Goal: Obtain resource: Download file/media

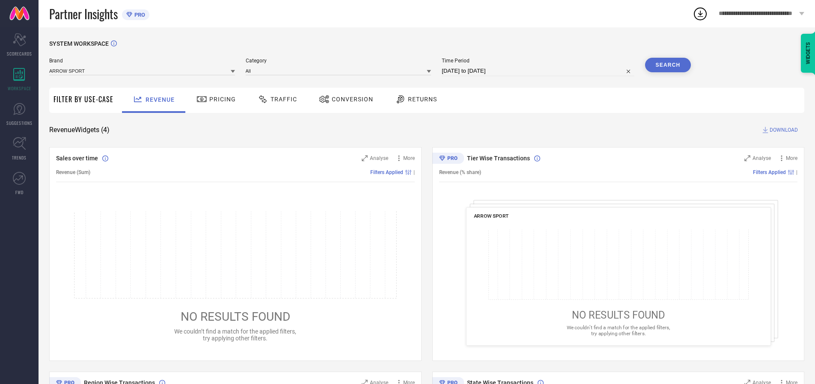
click at [275, 99] on span "Traffic" at bounding box center [283, 99] width 27 height 7
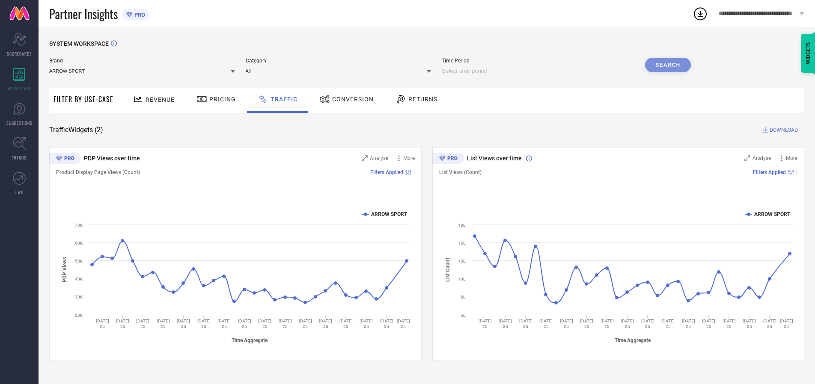
click at [539, 71] on input at bounding box center [538, 71] width 193 height 10
select select "8"
select select "2025"
select select "9"
select select "2025"
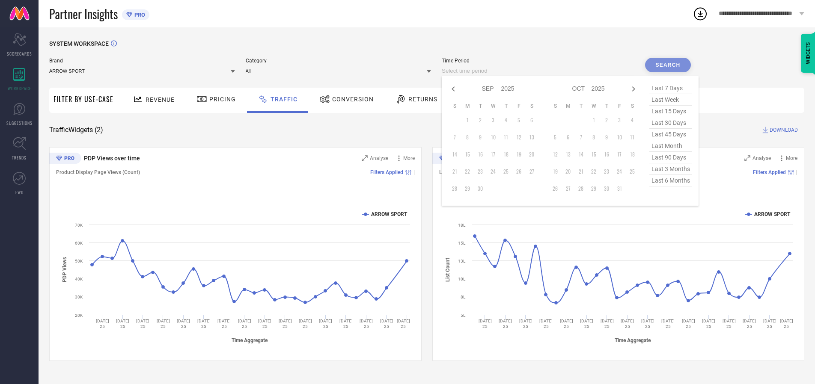
select select "7"
select select "2025"
select select "8"
select select "2025"
click at [534, 189] on td "30" at bounding box center [531, 188] width 13 height 13
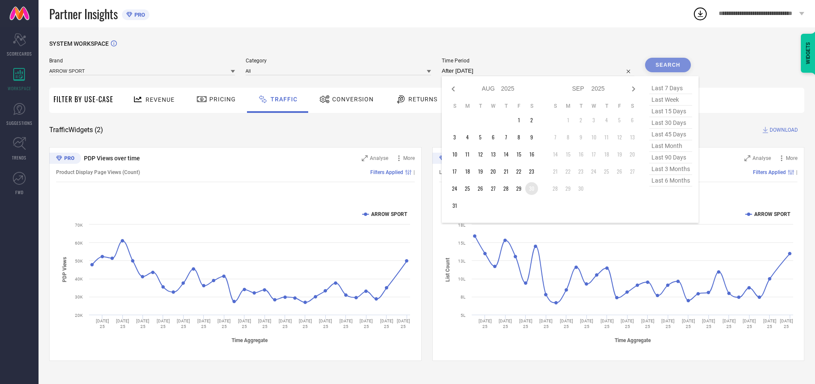
type input "[DATE] to [DATE]"
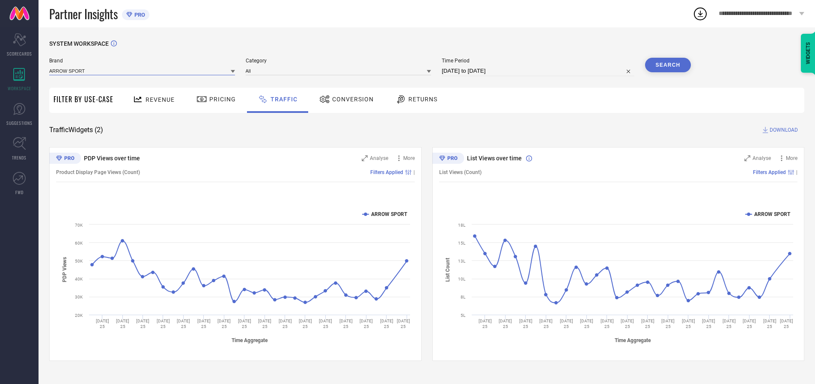
click at [142, 71] on input at bounding box center [142, 70] width 186 height 9
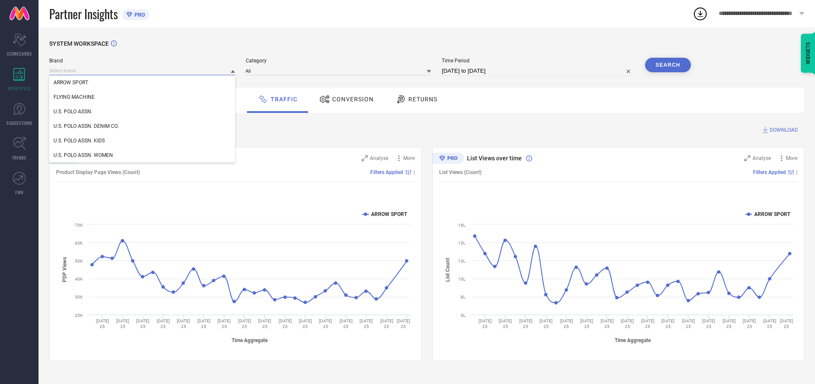
click at [142, 71] on input at bounding box center [142, 70] width 186 height 9
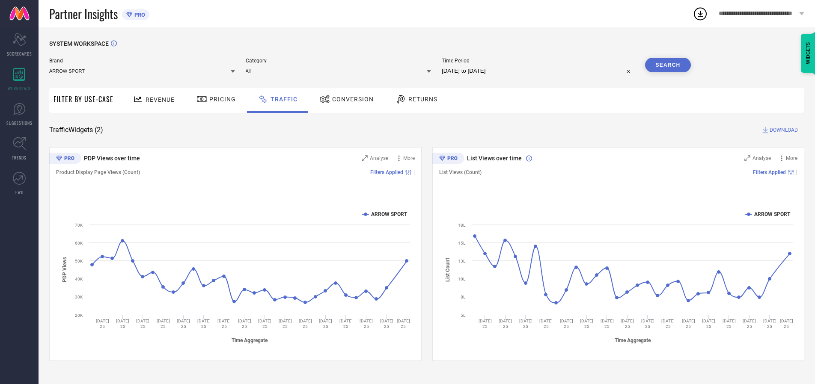
click at [142, 71] on input at bounding box center [142, 70] width 186 height 9
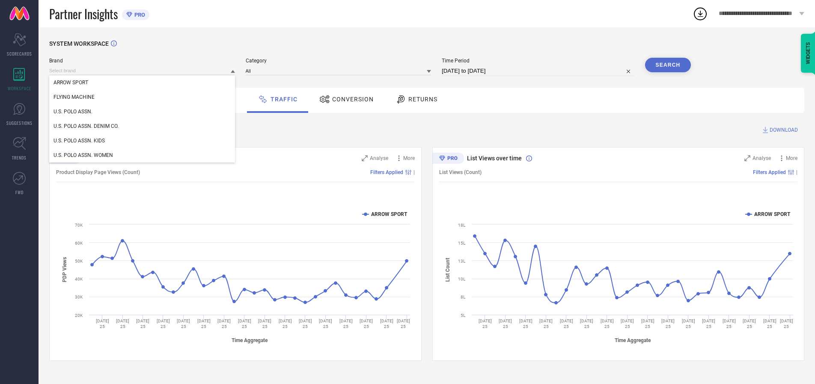
click at [142, 112] on div "U.S. POLO ASSN." at bounding box center [142, 111] width 186 height 15
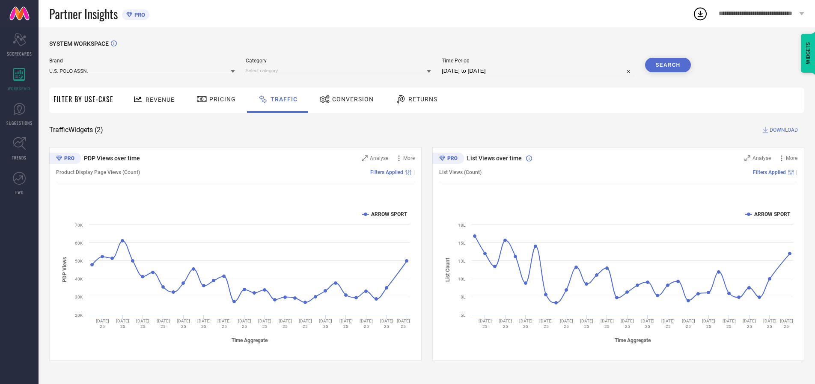
click at [340, 71] on input at bounding box center [339, 70] width 186 height 9
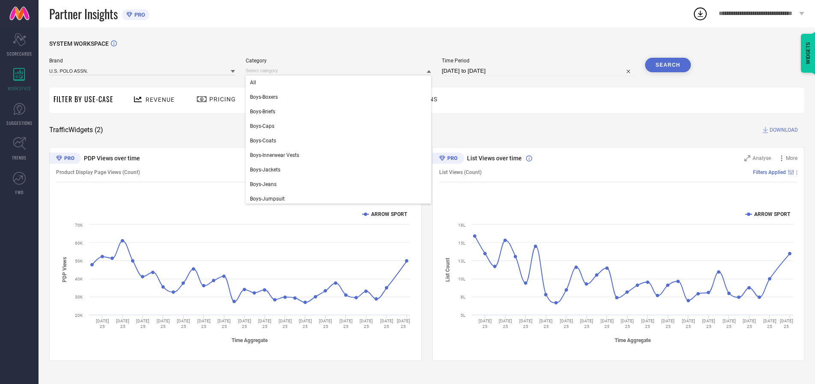
click at [340, 83] on div "All" at bounding box center [339, 82] width 186 height 15
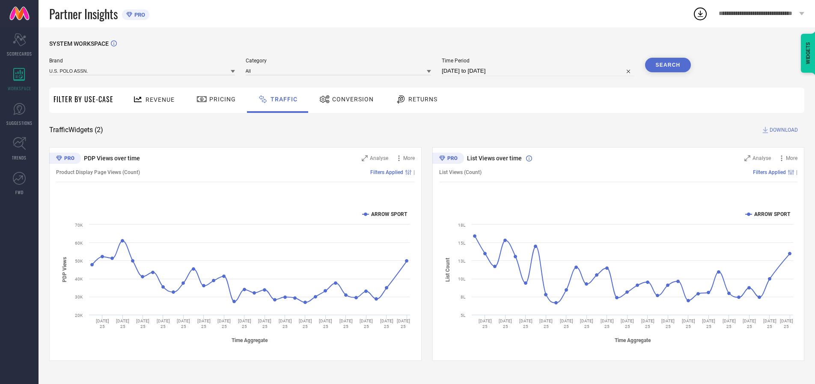
click at [667, 65] on button "Search" at bounding box center [668, 65] width 46 height 15
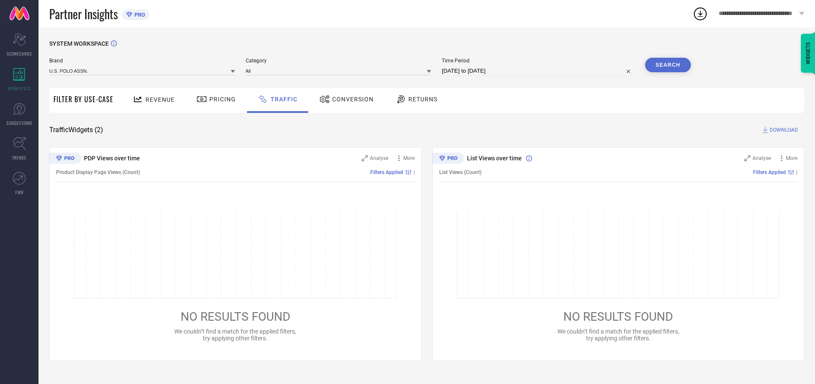
click at [782, 130] on span "DOWNLOAD" at bounding box center [783, 130] width 28 height 9
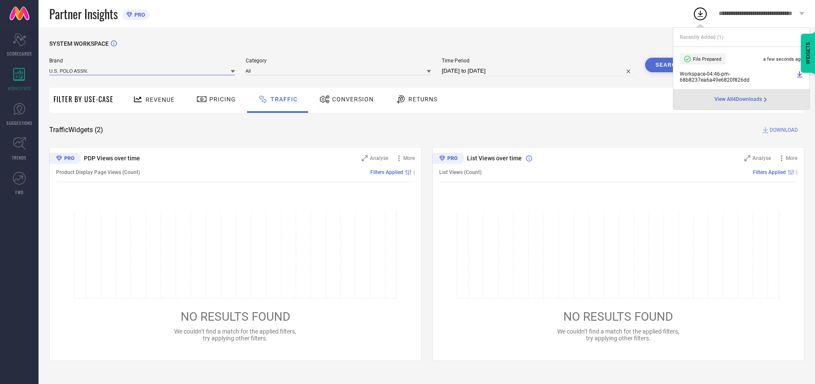
click at [142, 71] on input at bounding box center [142, 70] width 186 height 9
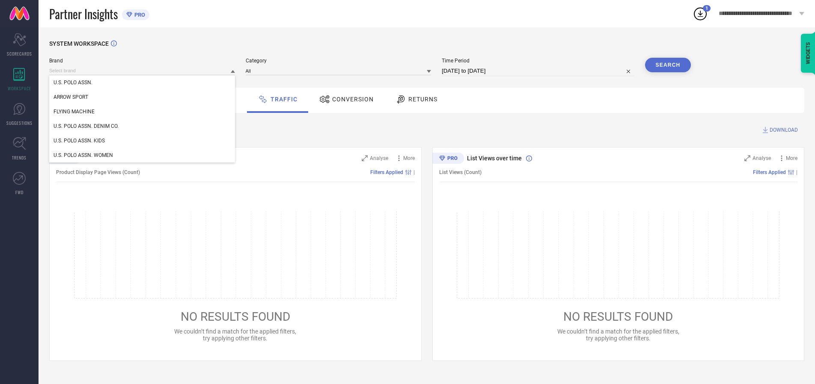
click at [142, 126] on div "U.S. POLO ASSN. DENIM CO." at bounding box center [142, 126] width 186 height 15
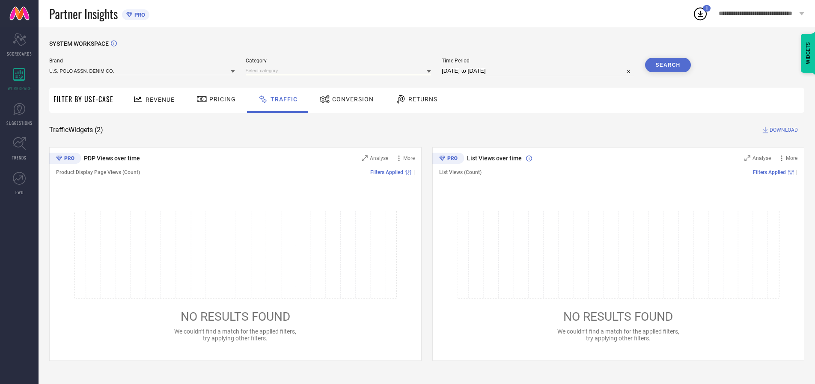
click at [340, 71] on input at bounding box center [339, 70] width 186 height 9
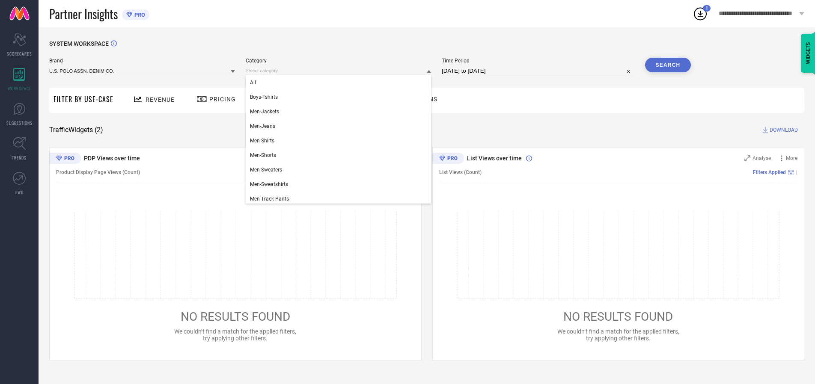
click at [340, 83] on div "All" at bounding box center [339, 82] width 186 height 15
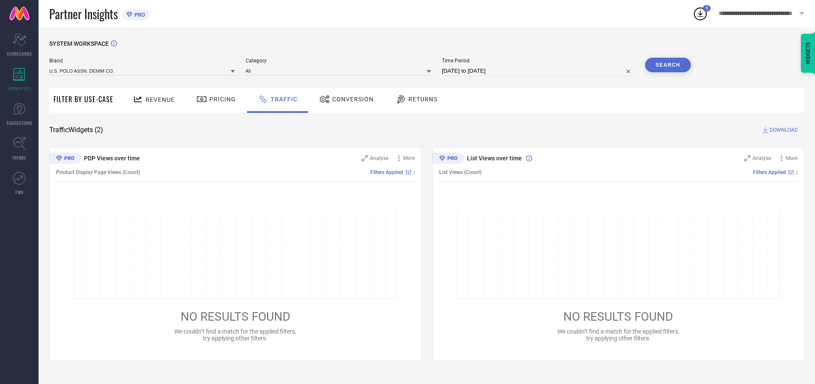
click at [667, 65] on button "Search" at bounding box center [668, 65] width 46 height 15
click at [782, 130] on span "DOWNLOAD" at bounding box center [783, 130] width 28 height 9
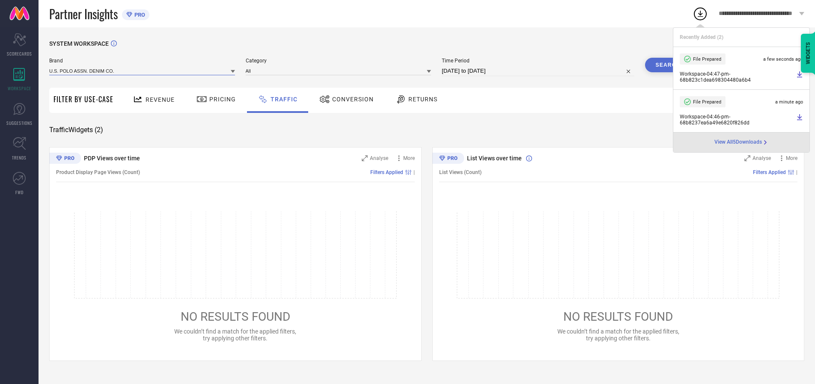
click at [142, 71] on input at bounding box center [142, 70] width 186 height 9
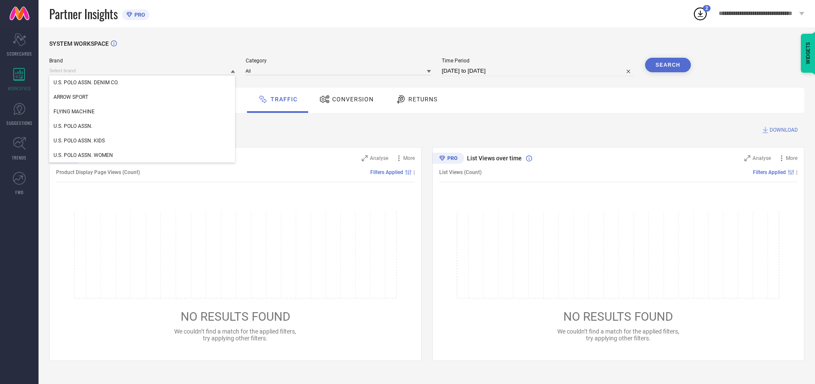
click at [142, 141] on div "U.S. POLO ASSN. KIDS" at bounding box center [142, 140] width 186 height 15
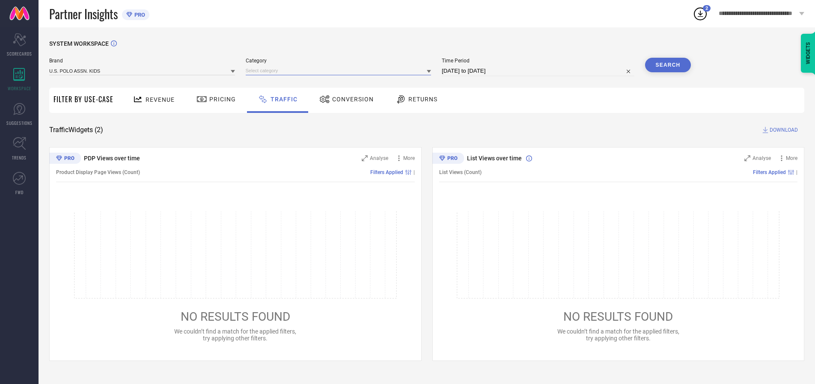
click at [340, 71] on input at bounding box center [339, 70] width 186 height 9
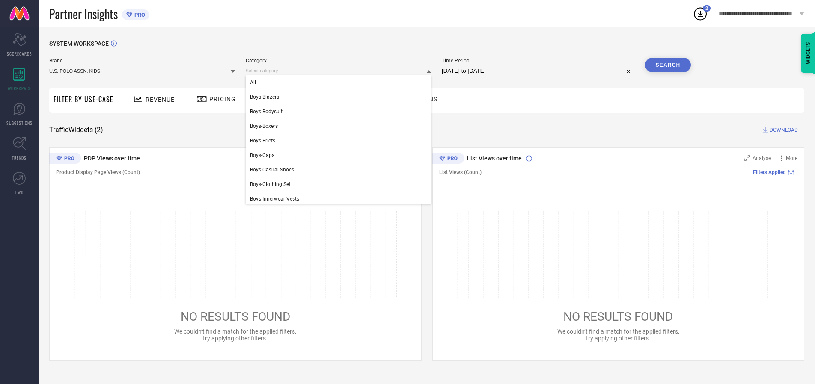
click at [340, 83] on div "All" at bounding box center [339, 82] width 186 height 15
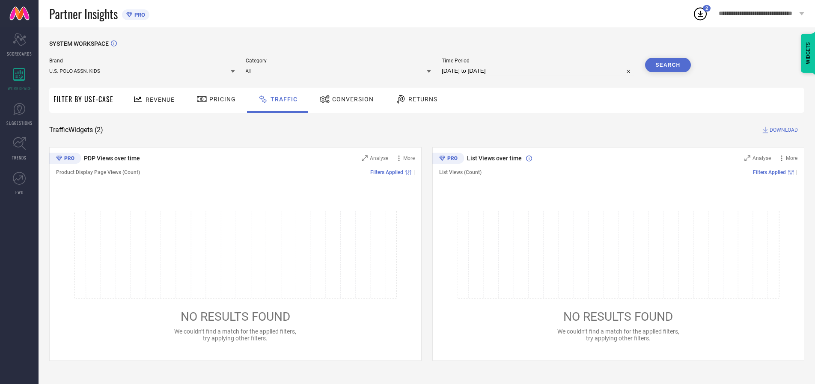
click at [667, 65] on button "Search" at bounding box center [668, 65] width 46 height 15
click at [782, 130] on span "DOWNLOAD" at bounding box center [783, 130] width 28 height 9
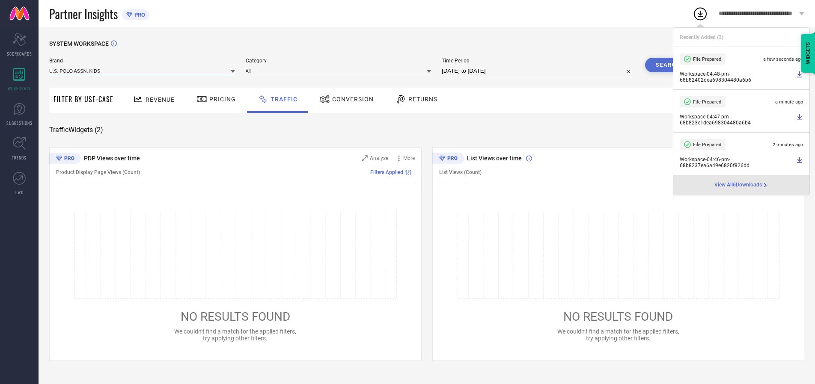
click at [142, 71] on input at bounding box center [142, 70] width 186 height 9
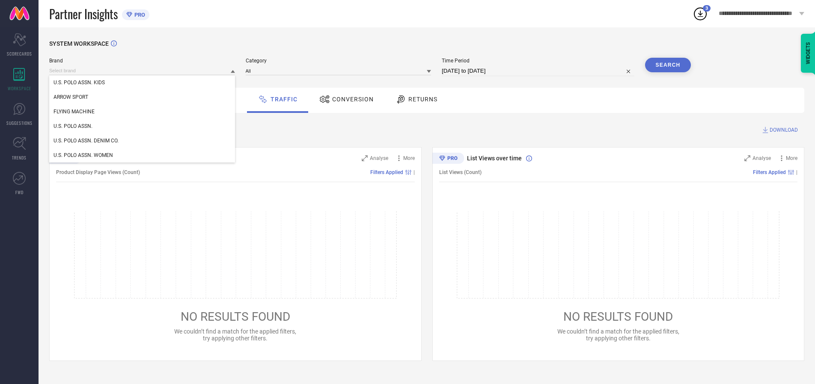
click at [142, 155] on div "U.S. POLO ASSN. WOMEN" at bounding box center [142, 155] width 186 height 15
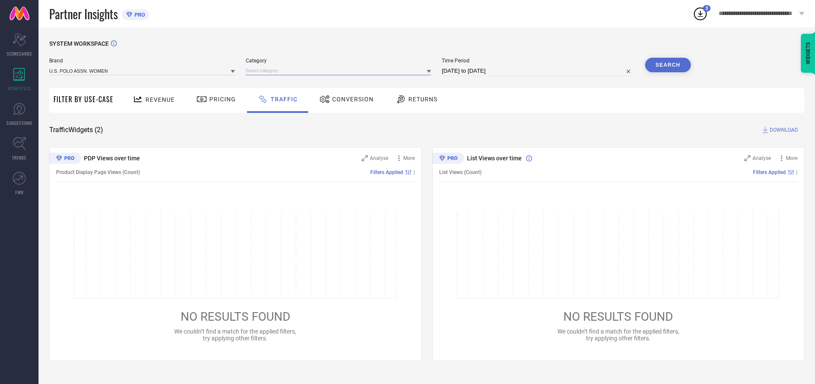
click at [340, 71] on input at bounding box center [339, 70] width 186 height 9
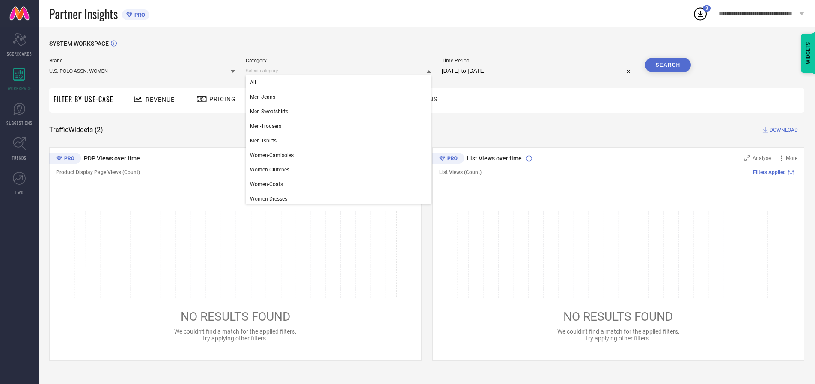
click at [340, 83] on div "All" at bounding box center [339, 82] width 186 height 15
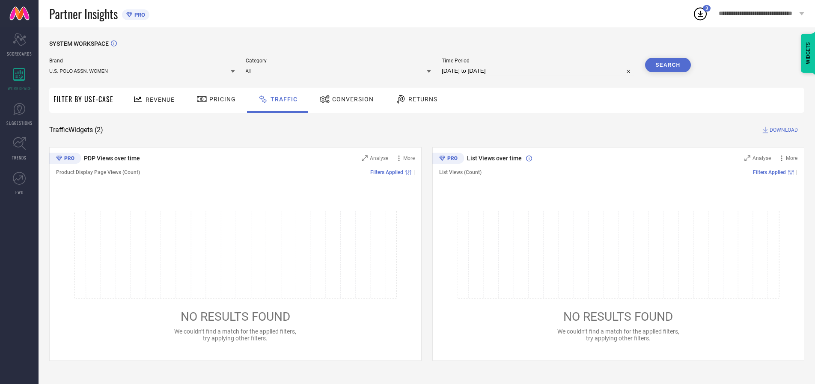
click at [667, 65] on button "Search" at bounding box center [668, 65] width 46 height 15
click at [782, 130] on span "DOWNLOAD" at bounding box center [783, 130] width 28 height 9
click at [539, 71] on input at bounding box center [538, 71] width 193 height 10
select select "8"
select select "2025"
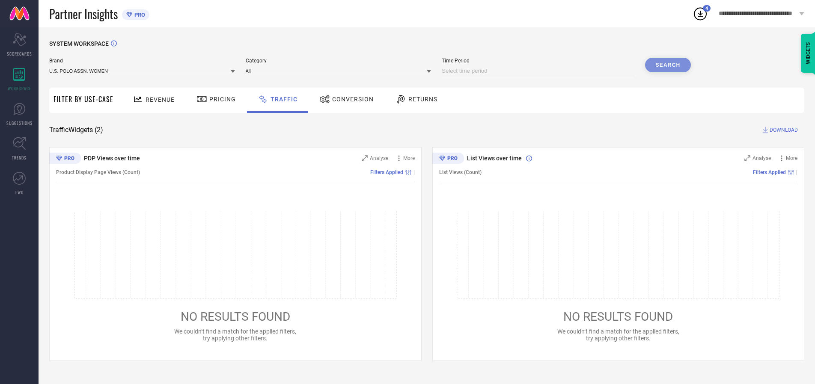
select select "9"
select select "2025"
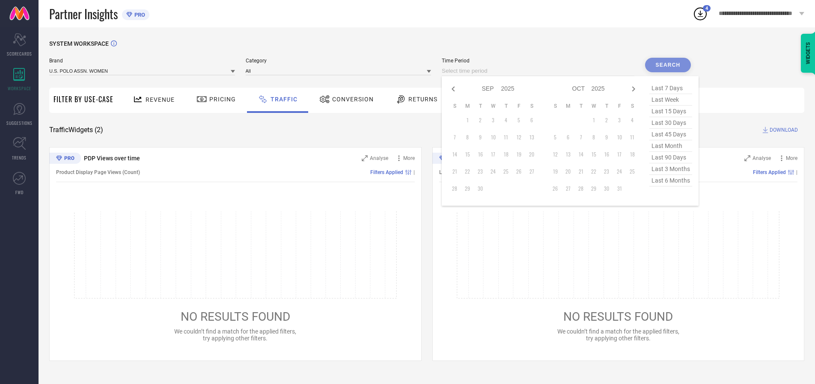
select select "7"
select select "2025"
select select "8"
select select "2025"
click at [457, 206] on td "31" at bounding box center [454, 205] width 13 height 13
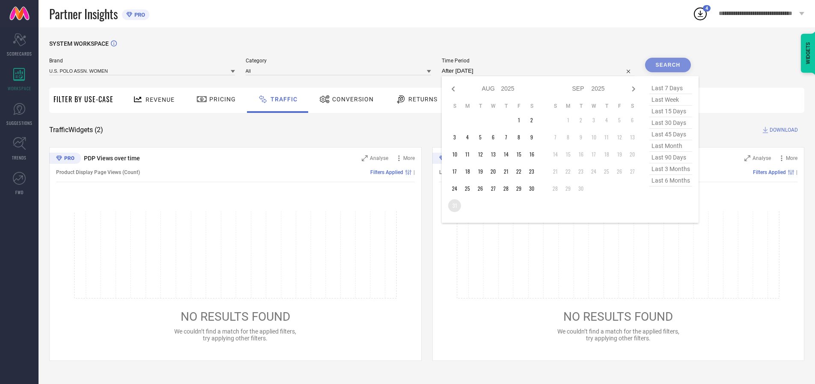
type input "[DATE] to [DATE]"
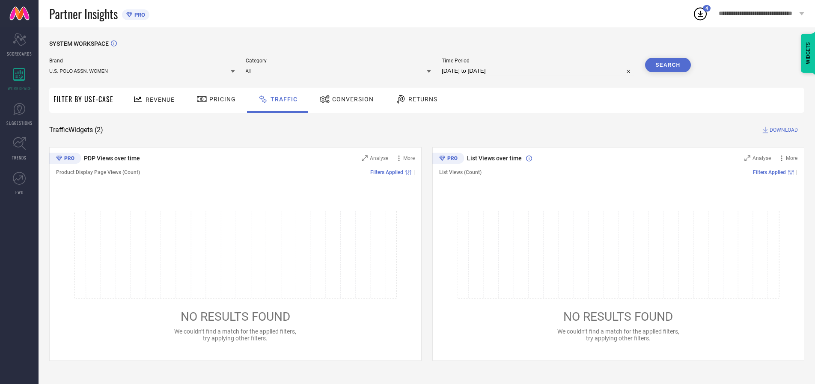
click at [142, 71] on input at bounding box center [142, 70] width 186 height 9
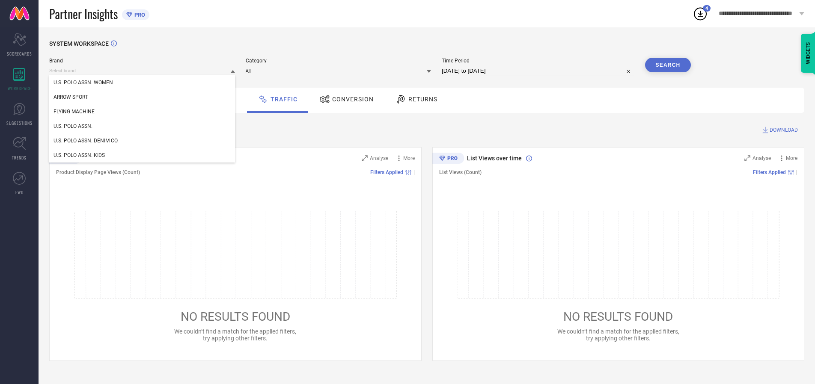
click at [142, 71] on input at bounding box center [142, 70] width 186 height 9
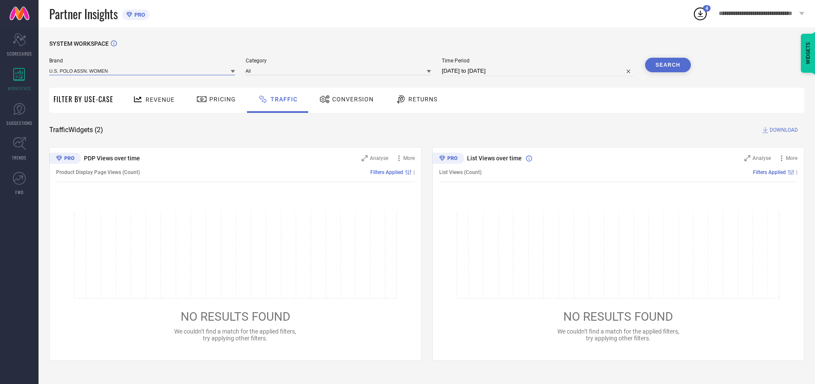
click at [142, 71] on input at bounding box center [142, 70] width 186 height 9
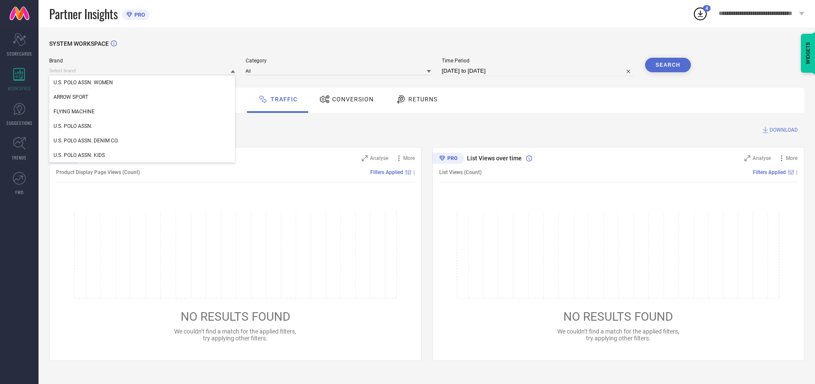
click at [142, 83] on div "U.S. POLO ASSN. WOMEN" at bounding box center [142, 82] width 186 height 15
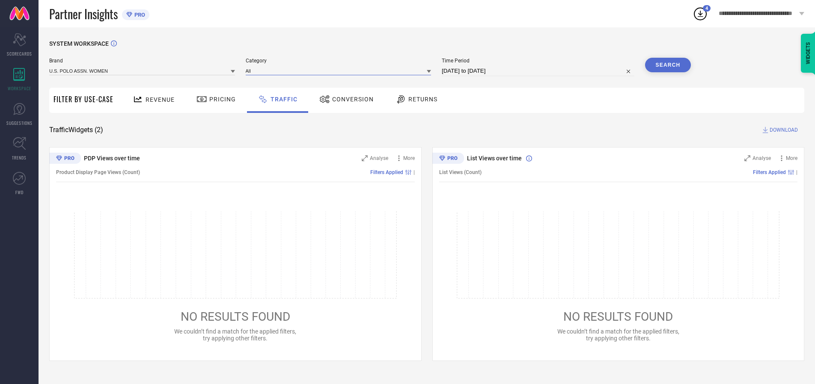
click at [340, 71] on input at bounding box center [339, 70] width 186 height 9
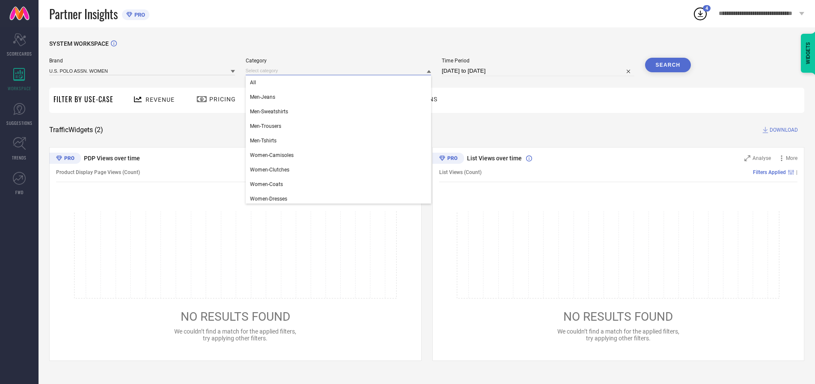
click at [340, 83] on div "All" at bounding box center [339, 82] width 186 height 15
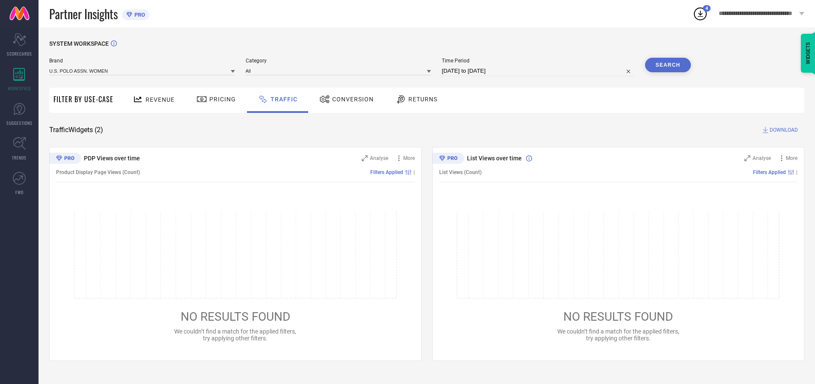
click at [667, 65] on button "Search" at bounding box center [668, 65] width 46 height 15
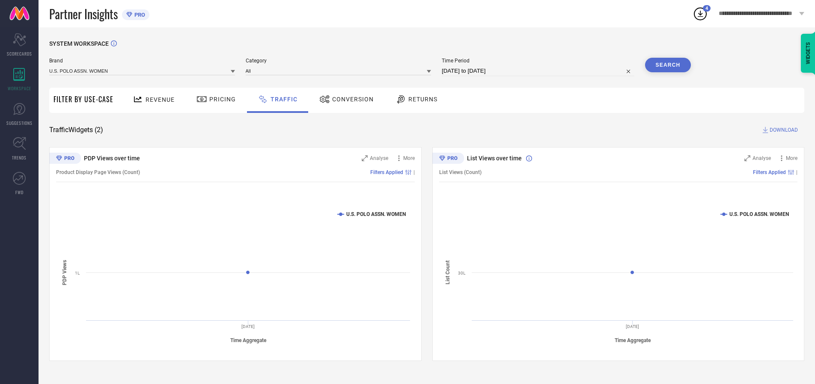
click at [782, 130] on span "DOWNLOAD" at bounding box center [783, 130] width 28 height 9
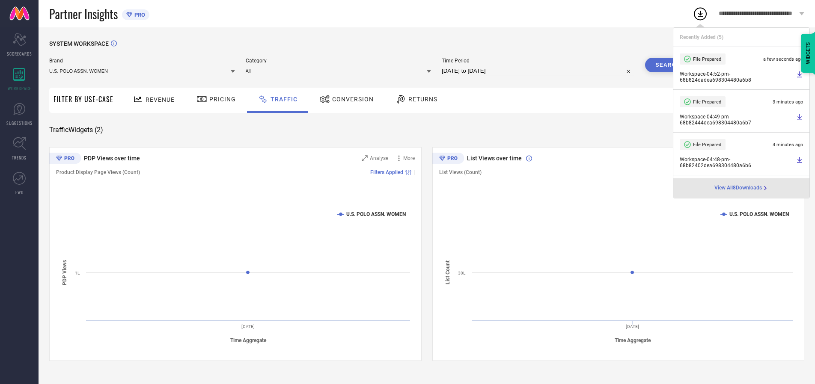
click at [142, 71] on input at bounding box center [142, 70] width 186 height 9
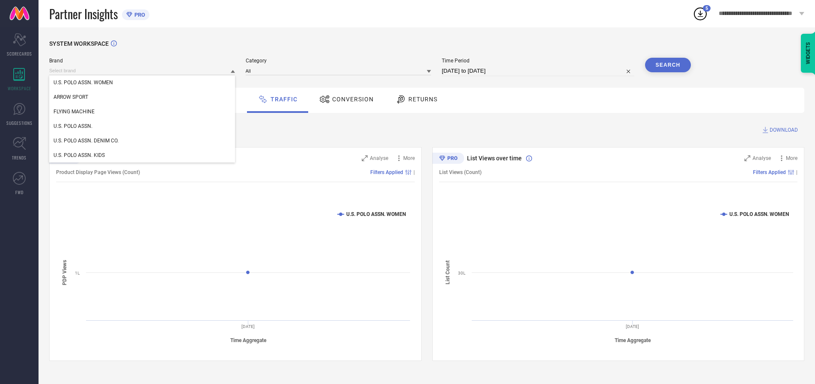
click at [142, 126] on div "U.S. POLO ASSN." at bounding box center [142, 126] width 186 height 15
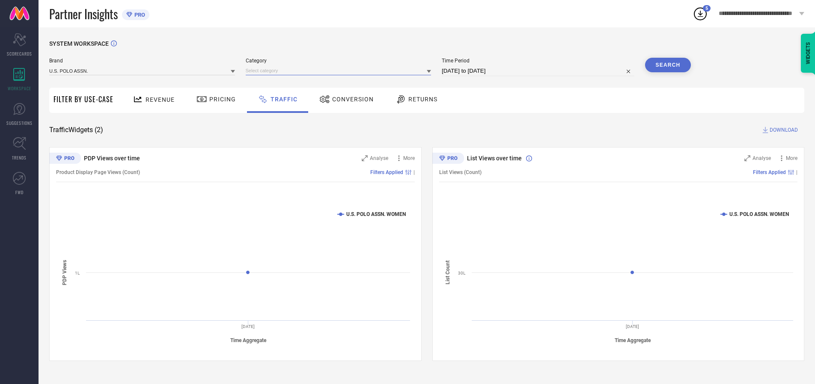
click at [340, 71] on input at bounding box center [339, 70] width 186 height 9
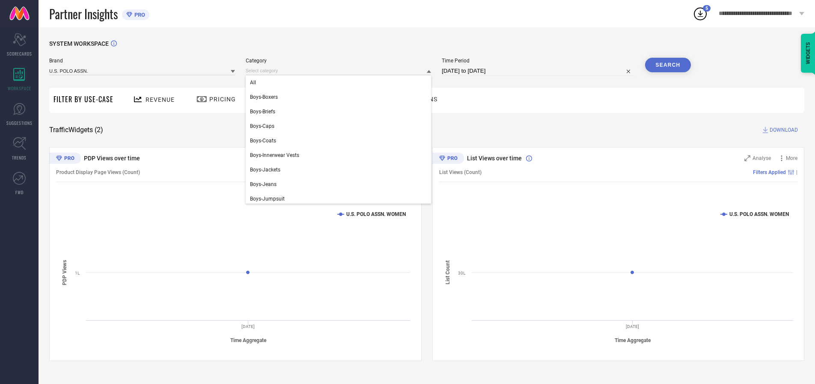
click at [340, 83] on div "All" at bounding box center [339, 82] width 186 height 15
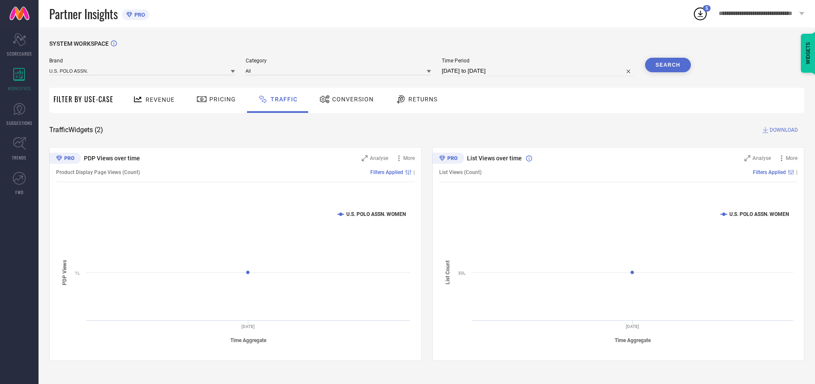
click at [667, 65] on button "Search" at bounding box center [668, 65] width 46 height 15
click at [782, 130] on span "DOWNLOAD" at bounding box center [783, 130] width 28 height 9
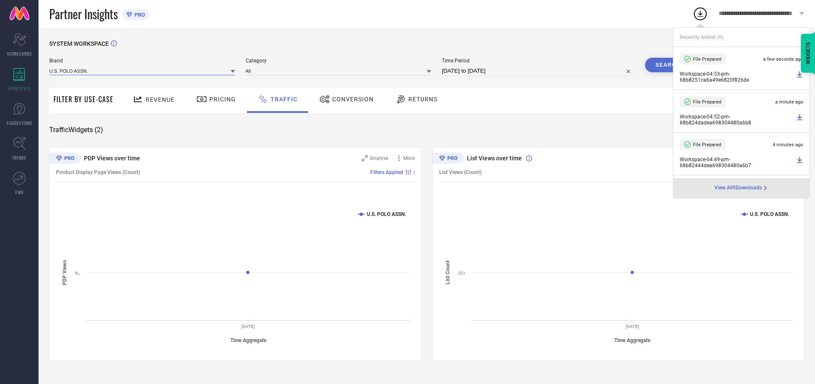
click at [142, 71] on input at bounding box center [142, 70] width 186 height 9
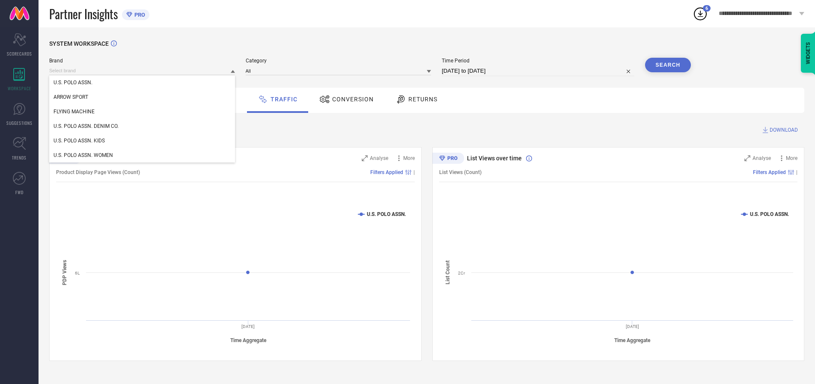
click at [142, 126] on div "U.S. POLO ASSN. DENIM CO." at bounding box center [142, 126] width 186 height 15
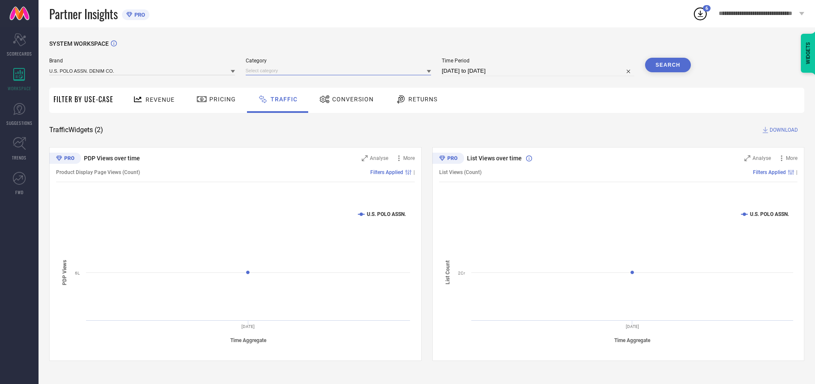
click at [340, 71] on input at bounding box center [339, 70] width 186 height 9
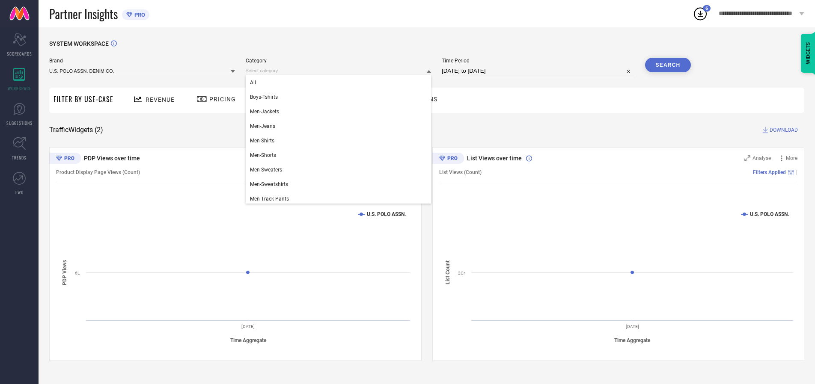
click at [340, 83] on div "All" at bounding box center [339, 82] width 186 height 15
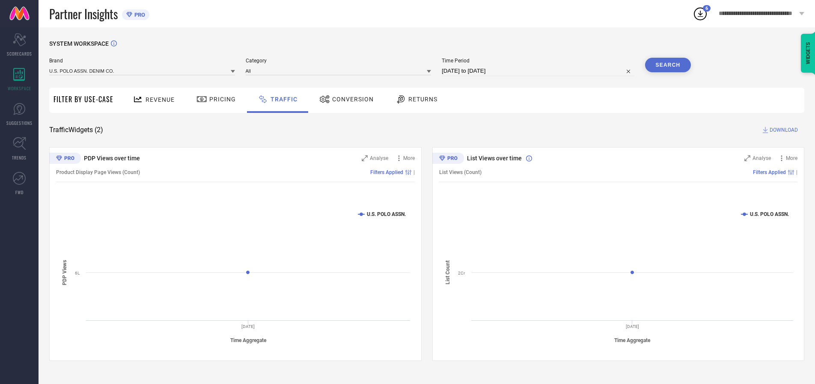
click at [667, 65] on button "Search" at bounding box center [668, 65] width 46 height 15
click at [782, 130] on span "DOWNLOAD" at bounding box center [783, 130] width 28 height 9
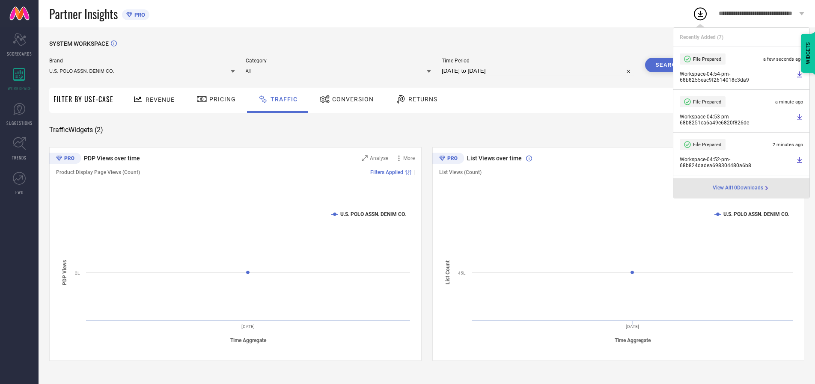
click at [142, 71] on input at bounding box center [142, 70] width 186 height 9
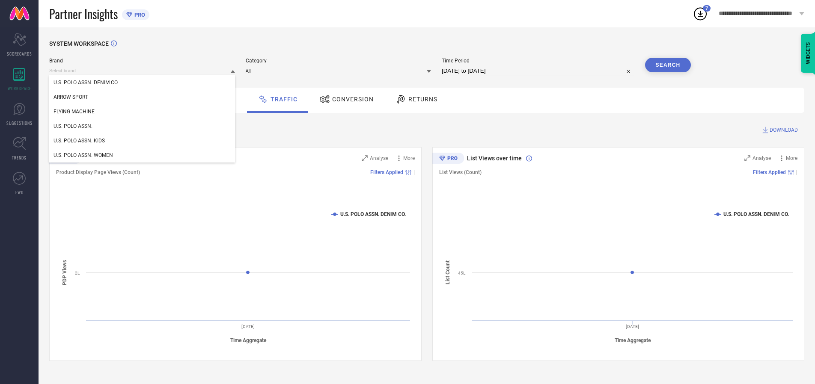
click at [142, 141] on div "U.S. POLO ASSN. KIDS" at bounding box center [142, 140] width 186 height 15
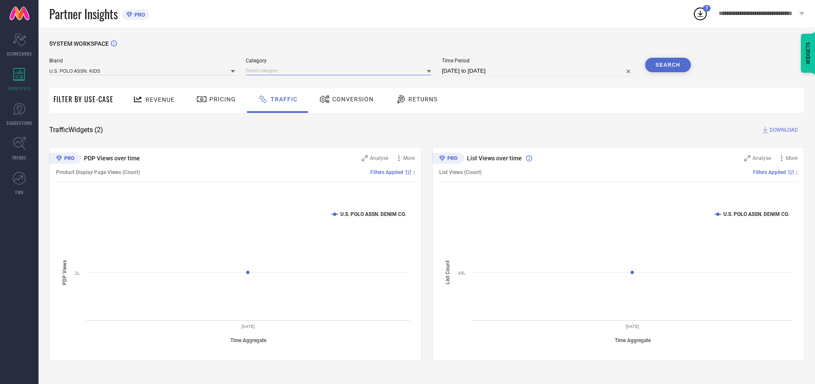
click at [340, 71] on input at bounding box center [339, 70] width 186 height 9
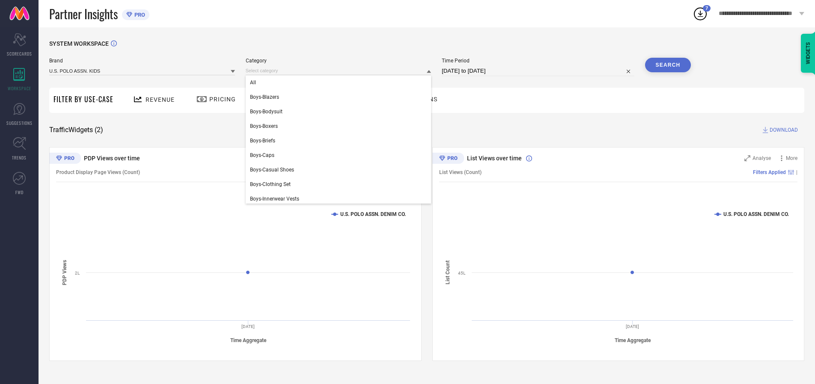
click at [340, 83] on div "All" at bounding box center [339, 82] width 186 height 15
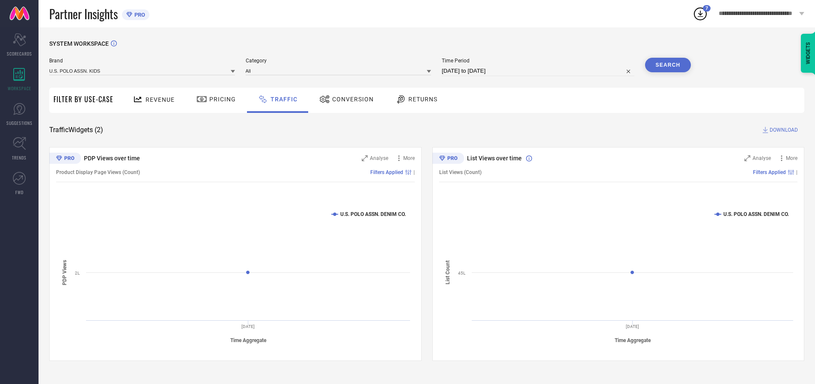
click at [667, 65] on button "Search" at bounding box center [668, 65] width 46 height 15
click at [782, 130] on span "DOWNLOAD" at bounding box center [783, 130] width 28 height 9
